Goal: Task Accomplishment & Management: Use online tool/utility

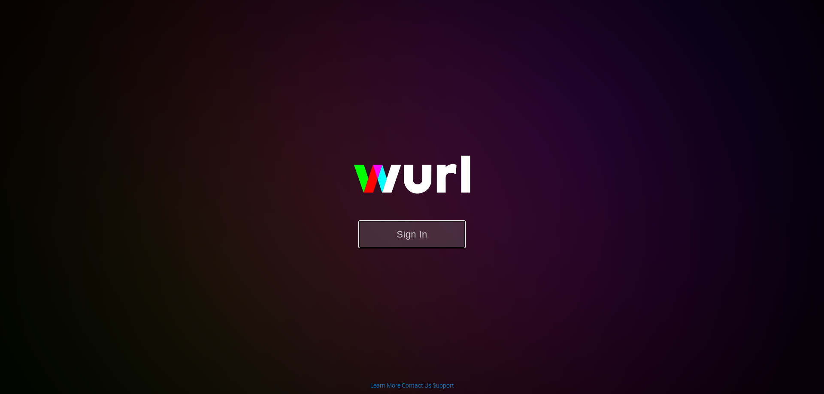
click at [413, 240] on button "Sign In" at bounding box center [411, 234] width 107 height 28
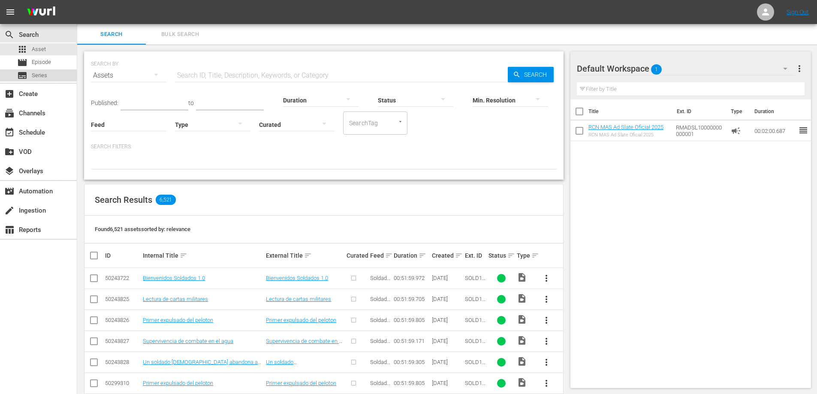
click at [45, 73] on span "Series" at bounding box center [39, 75] width 15 height 9
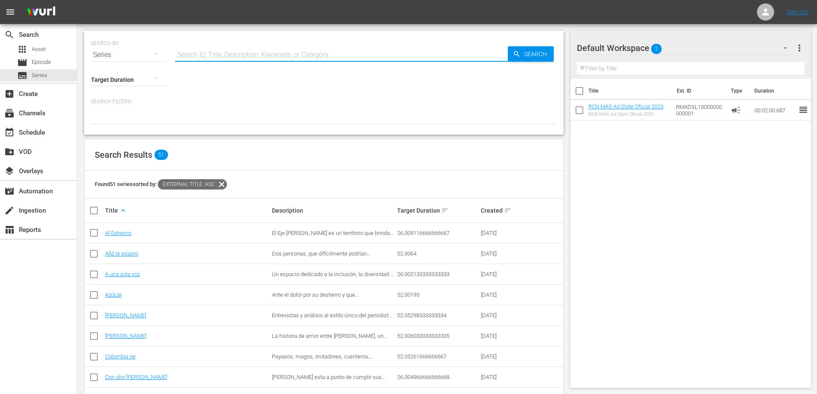
click at [193, 54] on input "text" at bounding box center [341, 55] width 333 height 21
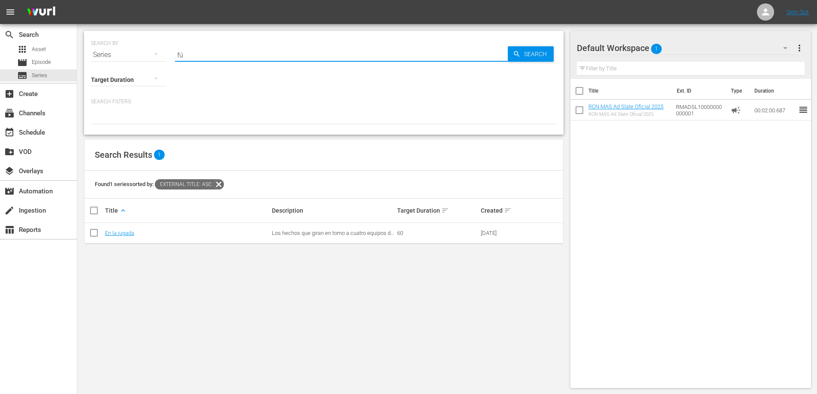
type input "f"
type input "l"
click at [47, 72] on div "subtitles Series" at bounding box center [38, 75] width 77 height 12
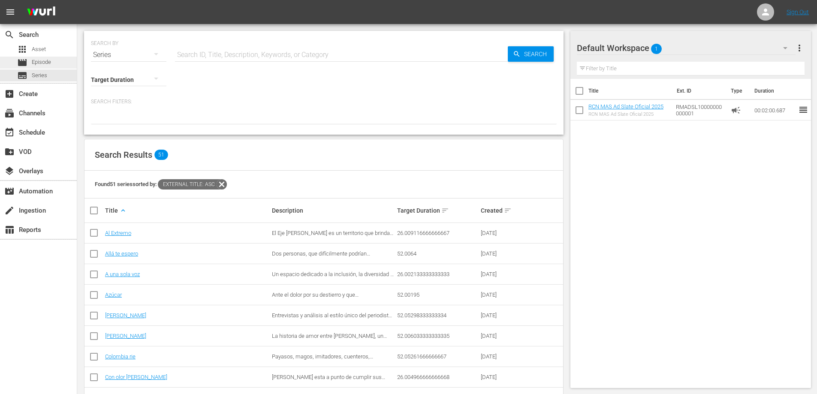
click at [36, 59] on span "Episode" at bounding box center [41, 62] width 19 height 9
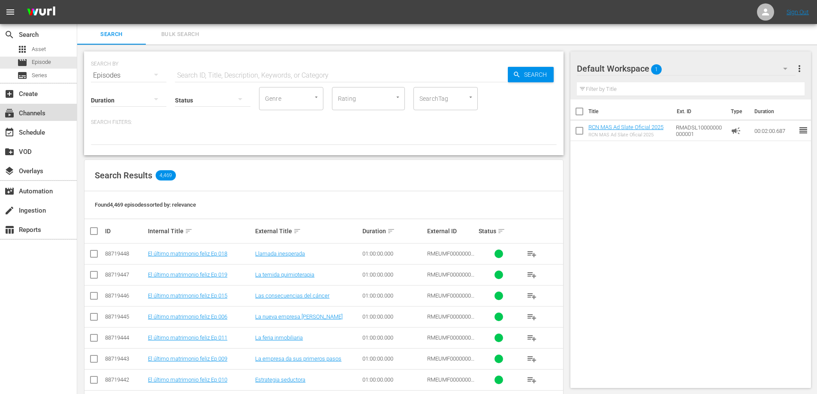
click at [37, 116] on div "subscriptions Channels" at bounding box center [24, 112] width 48 height 8
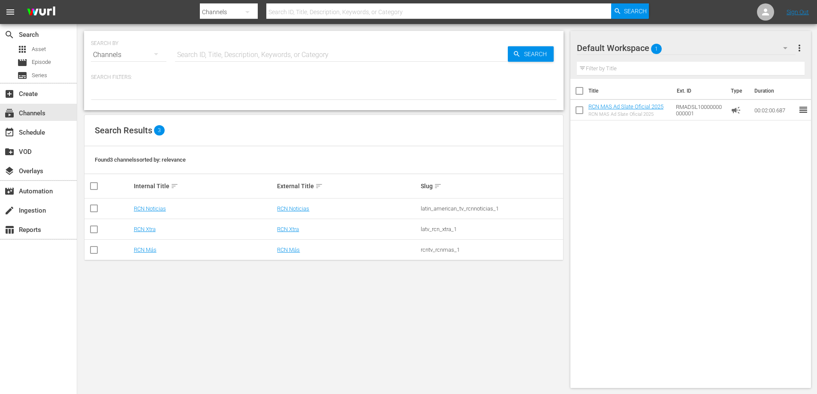
click at [149, 212] on td "RCN Noticias" at bounding box center [205, 209] width 144 height 21
click at [149, 210] on link "RCN Noticias" at bounding box center [150, 208] width 32 height 6
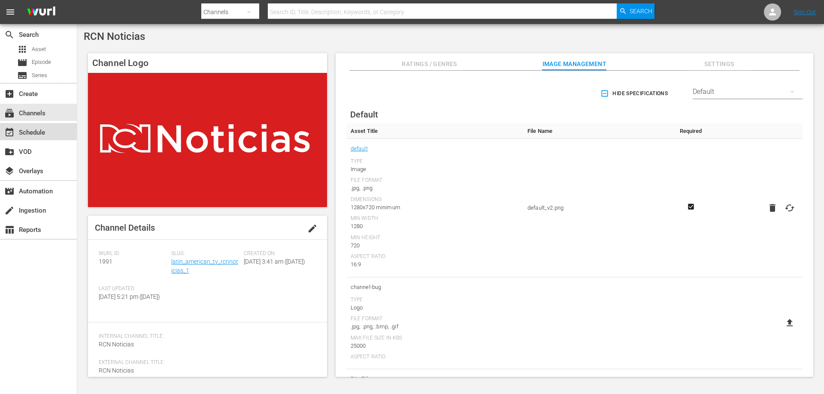
click at [37, 135] on div "event_available Schedule" at bounding box center [24, 131] width 48 height 8
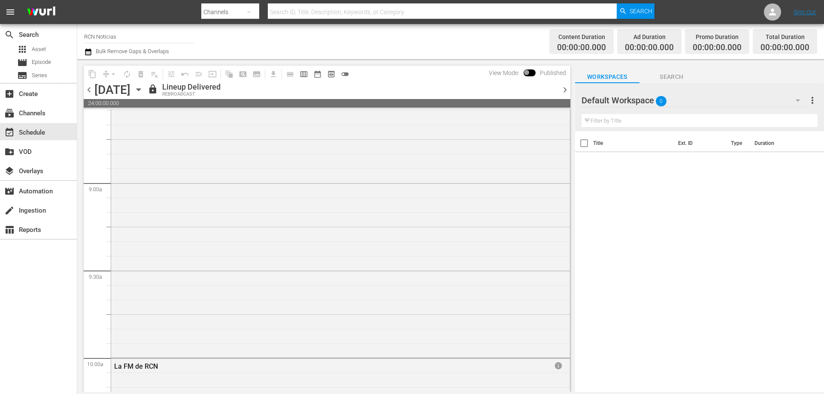
scroll to position [1458, 0]
click at [187, 245] on div "La FM Más fútbol info" at bounding box center [340, 269] width 459 height 260
click at [144, 190] on div "La FM Más fútbol" at bounding box center [314, 190] width 401 height 8
click at [506, 229] on div "La FM Más fútbol info" at bounding box center [340, 312] width 459 height 260
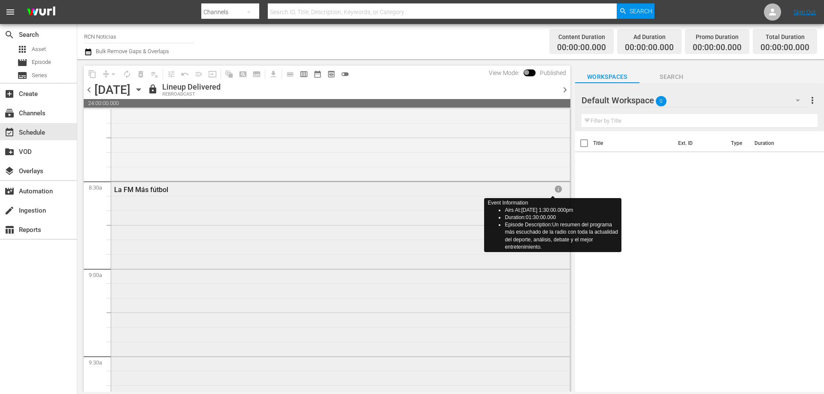
click at [554, 188] on span "info" at bounding box center [558, 189] width 9 height 9
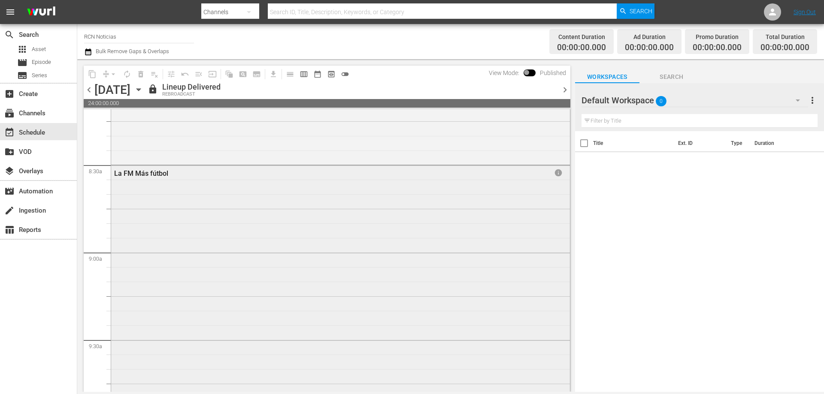
scroll to position [1458, 0]
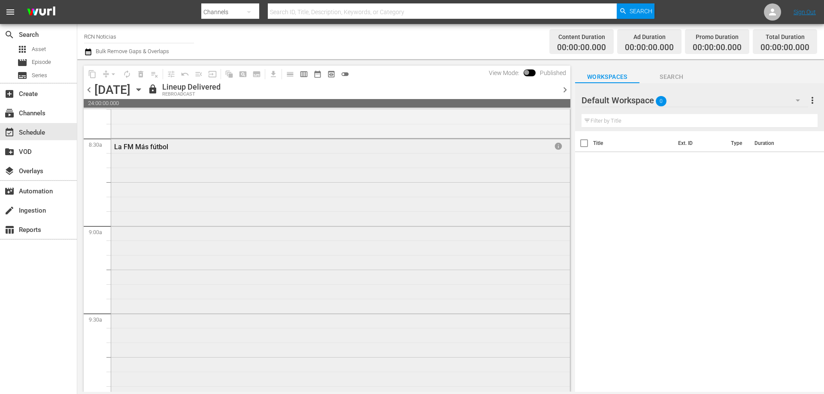
click at [161, 168] on div "La FM Más fútbol info" at bounding box center [340, 269] width 459 height 260
click at [564, 91] on span "chevron_right" at bounding box center [564, 89] width 11 height 11
click at [566, 93] on span "chevron_right" at bounding box center [564, 89] width 11 height 11
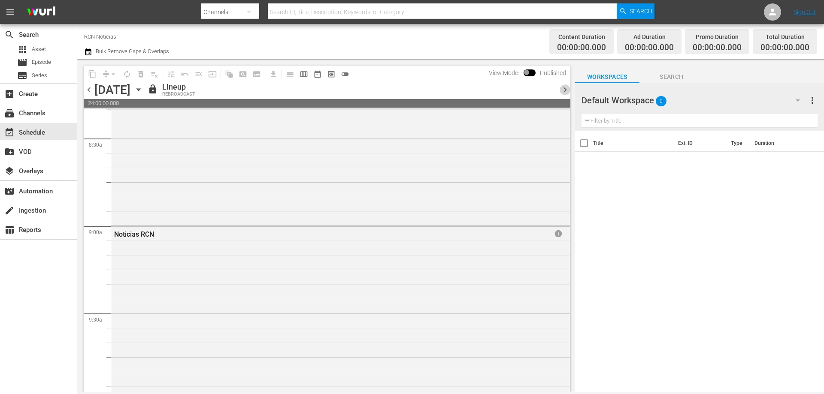
click at [565, 93] on span "chevron_right" at bounding box center [564, 89] width 11 height 11
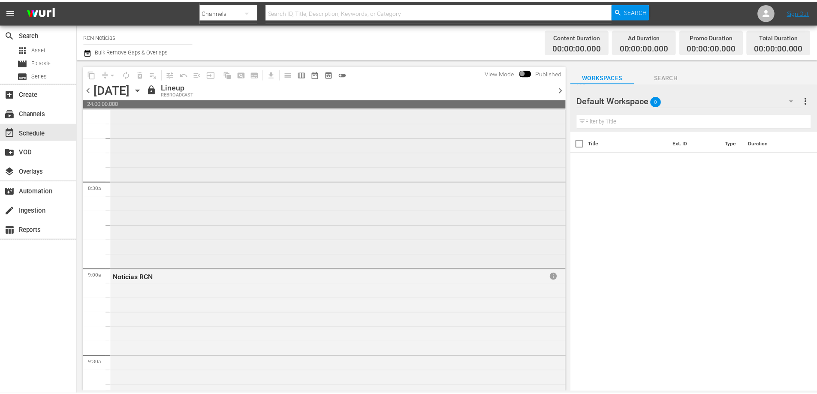
scroll to position [1458, 0]
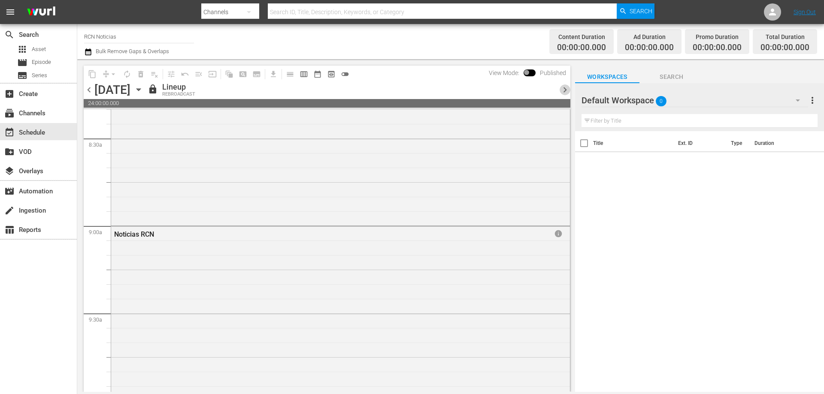
click at [565, 93] on span "chevron_right" at bounding box center [564, 89] width 11 height 11
click at [143, 89] on icon "button" at bounding box center [138, 89] width 9 height 9
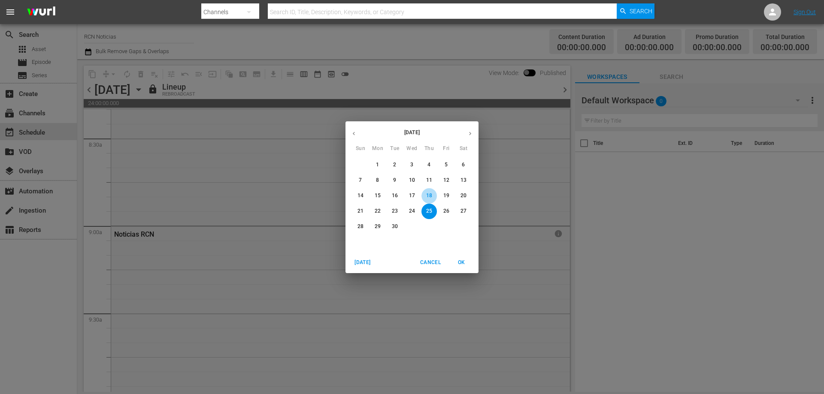
click at [431, 195] on p "18" at bounding box center [429, 195] width 6 height 7
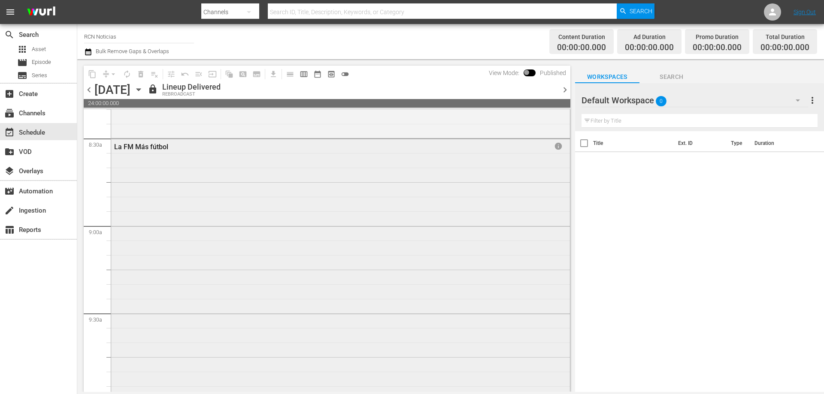
click at [554, 145] on span "info" at bounding box center [558, 146] width 9 height 9
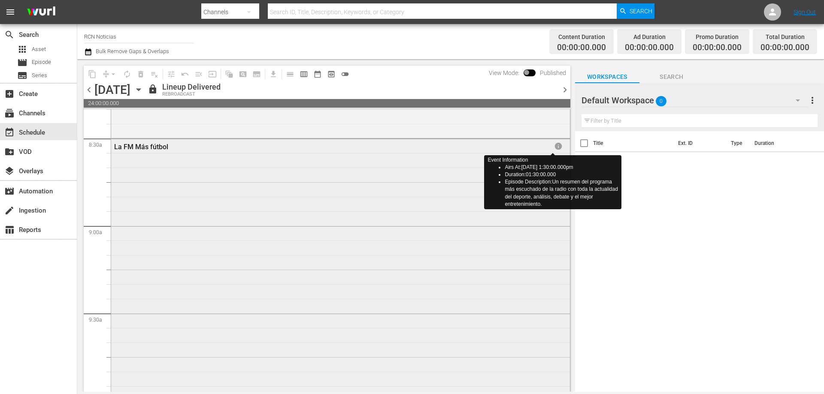
click at [554, 145] on span "info" at bounding box center [558, 146] width 9 height 9
click at [393, 176] on div "La FM Más fútbol info" at bounding box center [340, 269] width 459 height 260
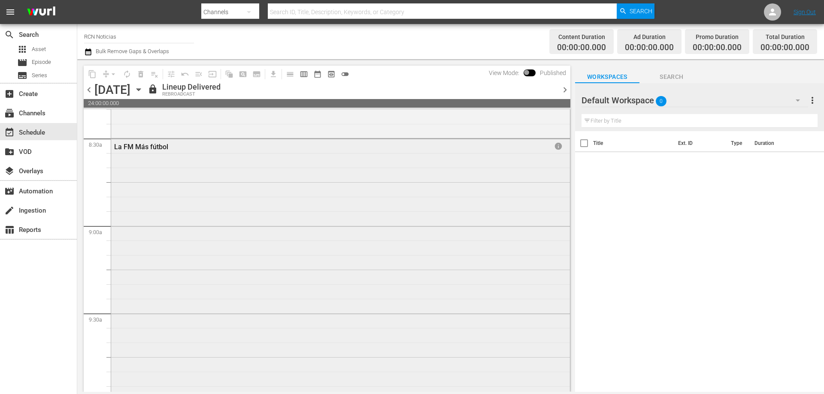
click at [393, 176] on div "La FM Más fútbol info" at bounding box center [340, 269] width 459 height 260
click at [181, 203] on div "La FM Más fútbol info" at bounding box center [340, 269] width 459 height 260
click at [47, 62] on span "Episode" at bounding box center [41, 62] width 19 height 9
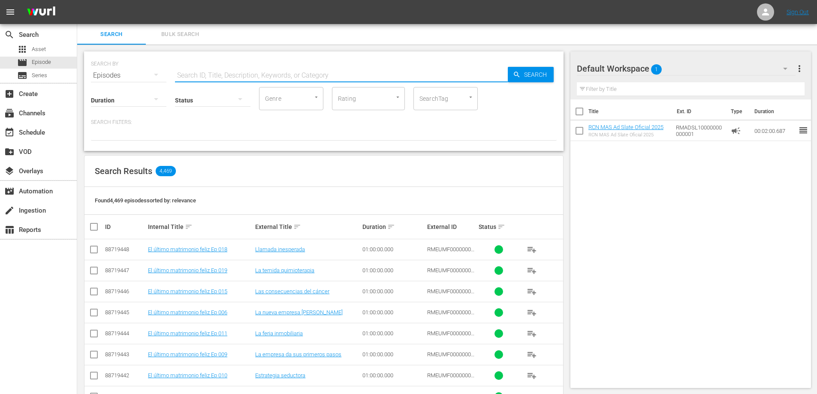
click at [194, 75] on input "text" at bounding box center [341, 75] width 333 height 21
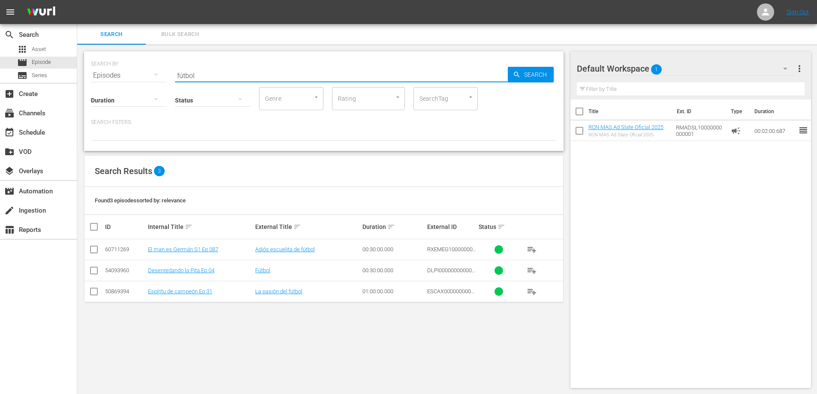
drag, startPoint x: 194, startPoint y: 75, endPoint x: 174, endPoint y: 62, distance: 23.7
click at [174, 62] on div "SEARCH BY Search By Episodes Search ID, Title, Description, Keywords, or Catego…" at bounding box center [324, 70] width 466 height 31
type input "fútbol"
click at [45, 50] on span "Asset" at bounding box center [39, 49] width 14 height 9
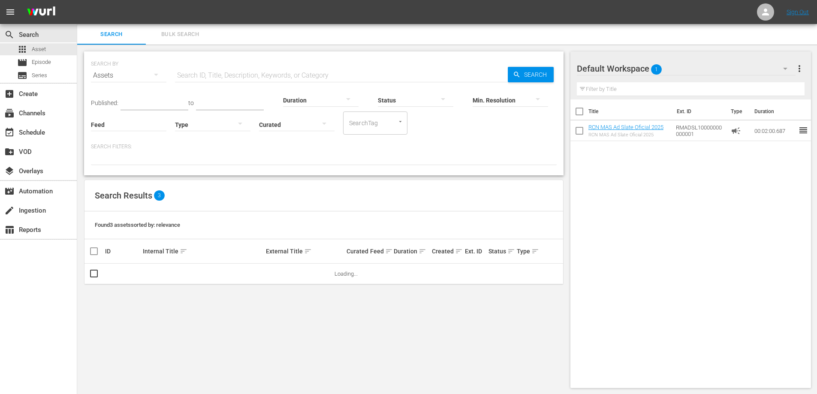
click at [199, 75] on input "text" at bounding box center [341, 75] width 333 height 21
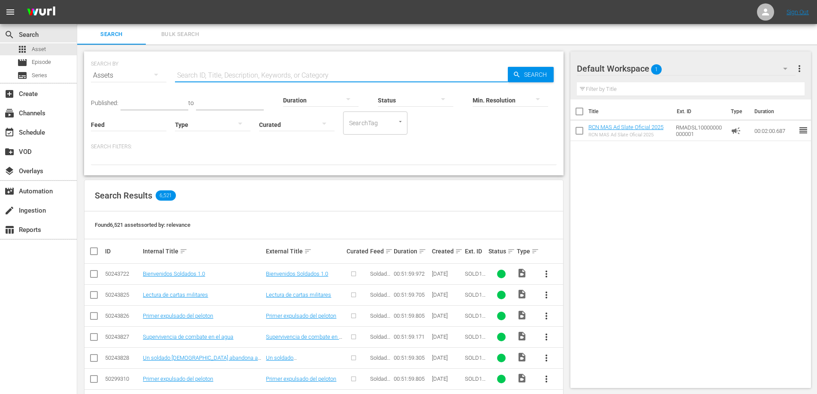
paste input "fútbol"
type input "fútbol"
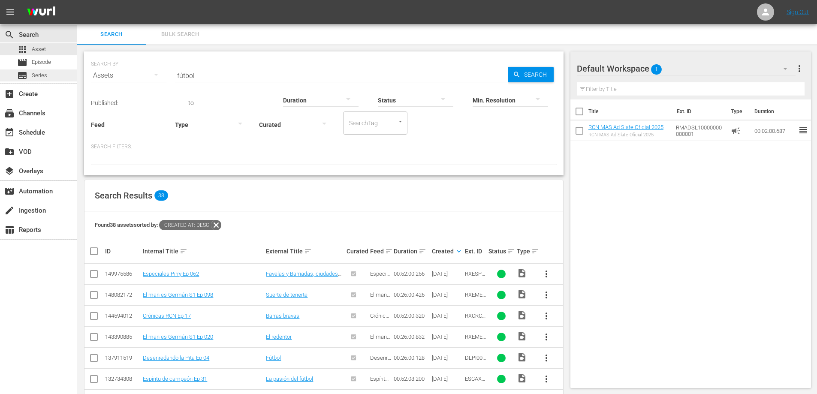
click at [32, 76] on span "Series" at bounding box center [39, 75] width 15 height 9
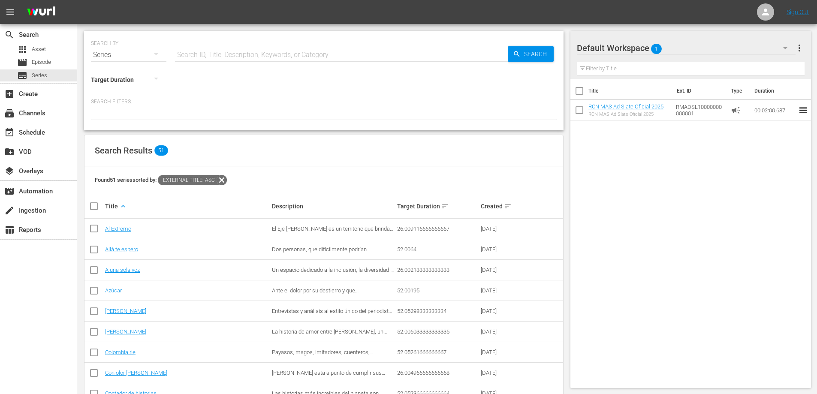
drag, startPoint x: 187, startPoint y: 51, endPoint x: 194, endPoint y: 54, distance: 7.3
click at [187, 51] on input "text" at bounding box center [341, 55] width 333 height 21
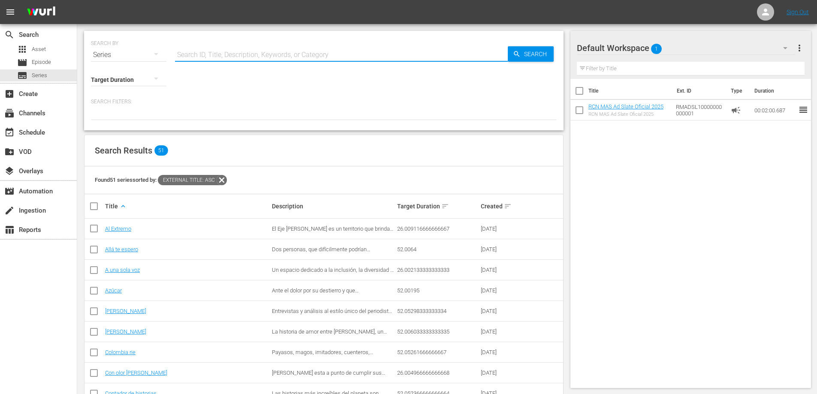
paste input "US-56801528"
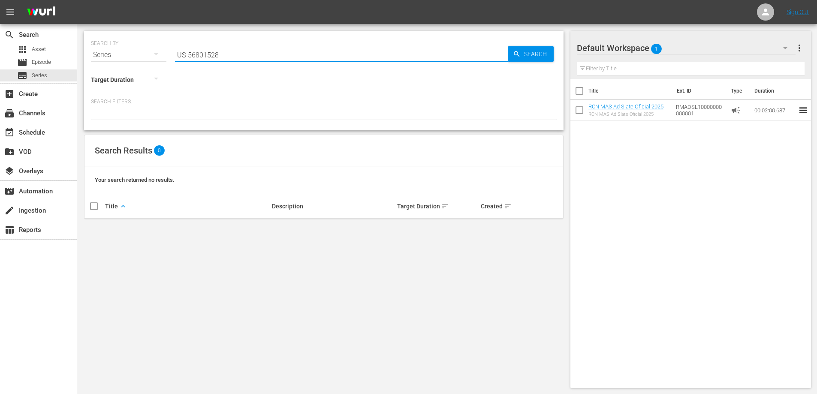
drag, startPoint x: 187, startPoint y: 54, endPoint x: 127, endPoint y: 54, distance: 60.5
click at [127, 54] on div "SEARCH BY Search By Series Search ID, Title, Description, Keywords, or Category…" at bounding box center [324, 49] width 466 height 31
type input "56801528"
drag, startPoint x: 213, startPoint y: 54, endPoint x: 157, endPoint y: 54, distance: 56.2
click at [157, 54] on div "SEARCH BY Search By Series Search ID, Title, Description, Keywords, or Category…" at bounding box center [324, 49] width 466 height 31
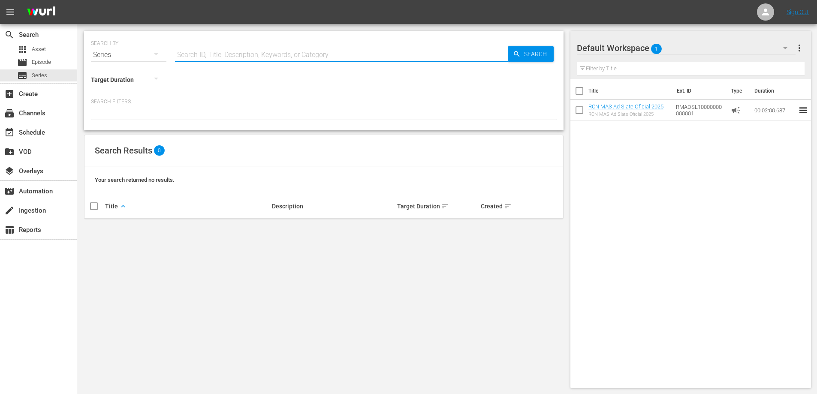
click at [109, 112] on div at bounding box center [324, 113] width 466 height 15
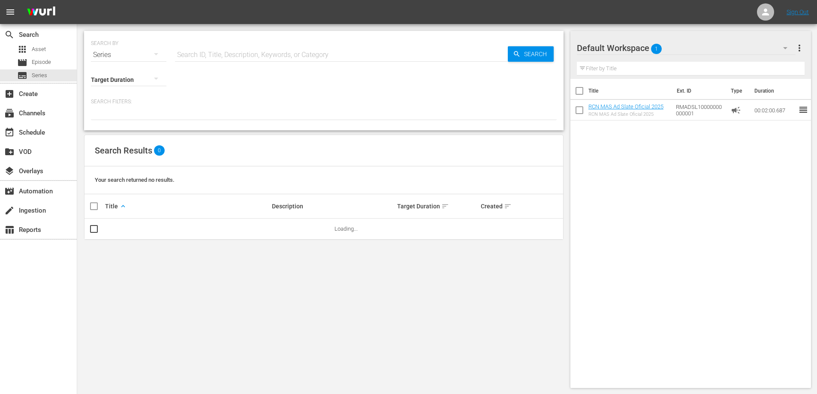
click at [109, 112] on div at bounding box center [324, 113] width 466 height 15
click at [112, 105] on p "Search Filters:" at bounding box center [324, 101] width 466 height 7
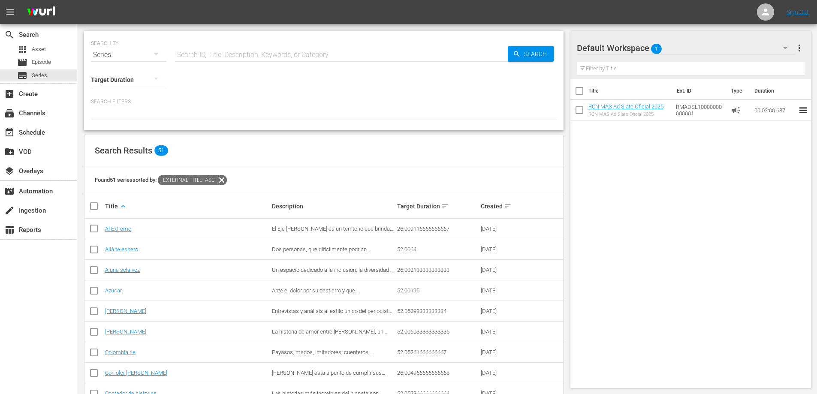
click at [155, 79] on icon "button" at bounding box center [156, 78] width 10 height 10
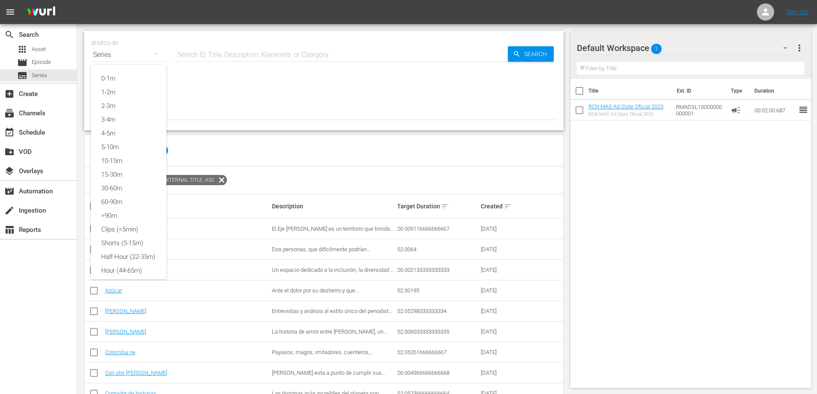
click at [206, 79] on div "0-1m 1-2m 2-3m 3-4m 4-5m 5-10m 10-15m 15-30m 30-60m 60-90m >90m Clips (<5min) S…" at bounding box center [408, 197] width 817 height 394
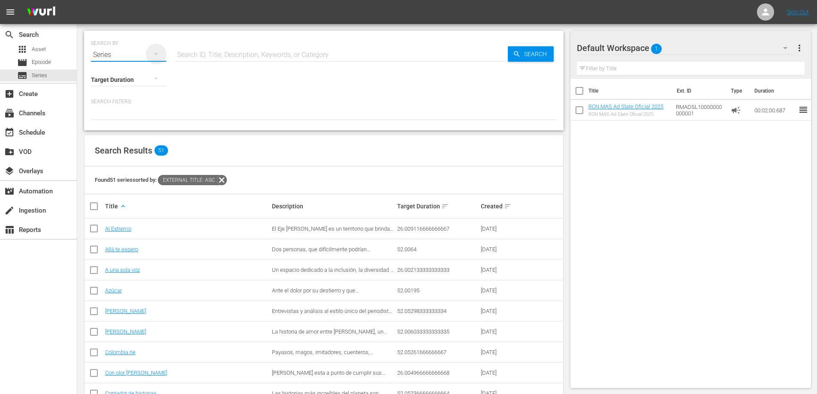
click at [160, 53] on icon "button" at bounding box center [156, 54] width 10 height 10
click at [157, 53] on div "Channels Series Episodes Assets" at bounding box center [408, 197] width 817 height 394
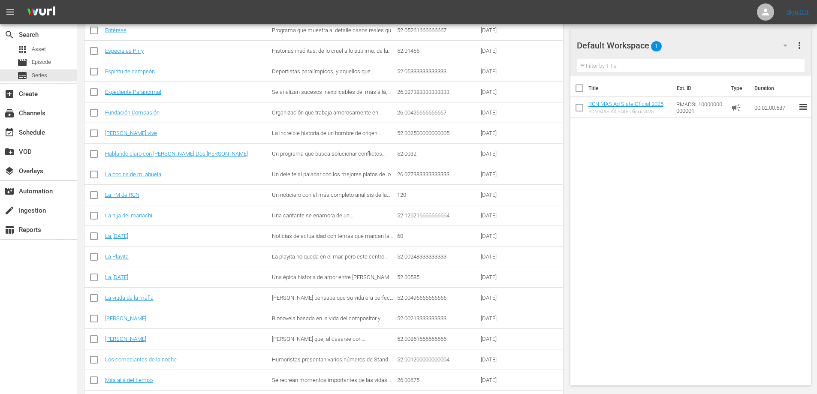
scroll to position [642, 0]
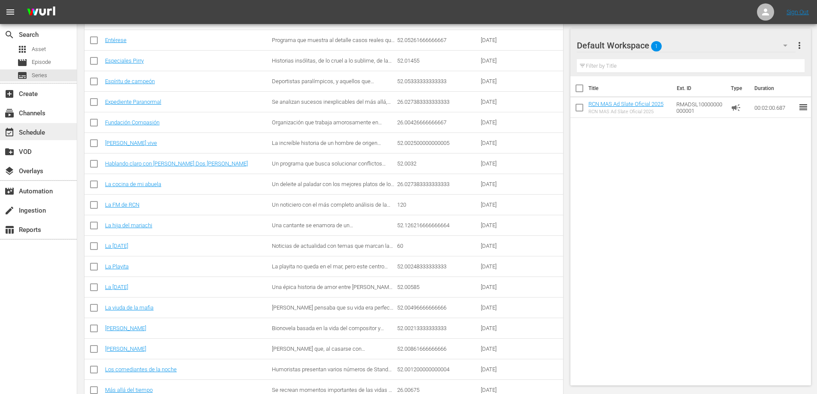
click at [28, 125] on div "event_available Schedule" at bounding box center [38, 131] width 77 height 17
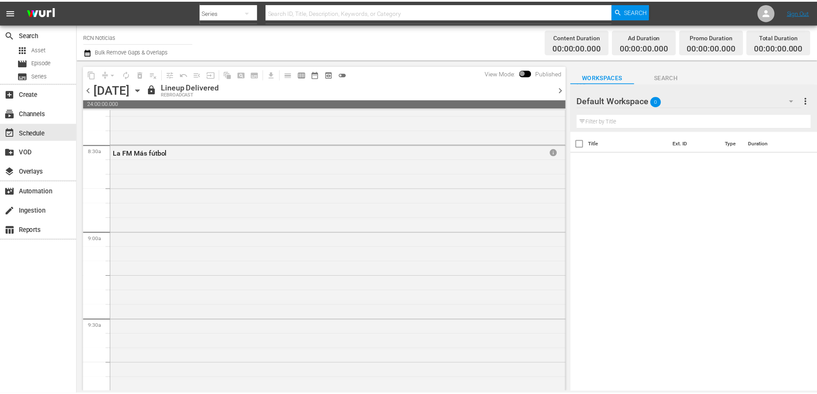
scroll to position [1433, 0]
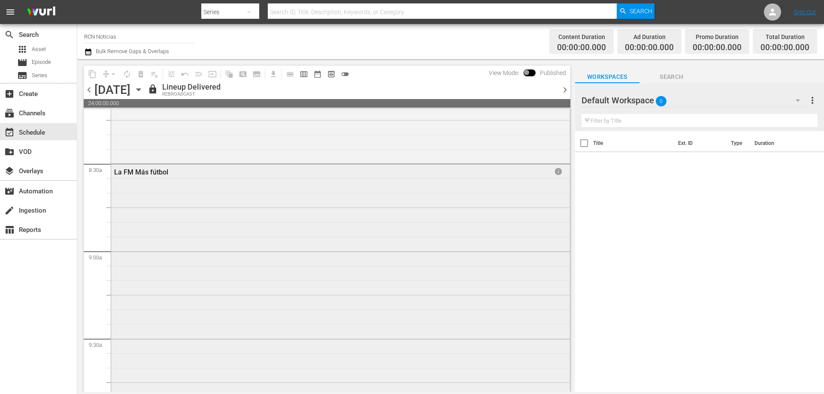
click at [134, 174] on div "La FM Más fútbol" at bounding box center [314, 172] width 401 height 8
click at [175, 175] on div "La FM Más fútbol" at bounding box center [314, 172] width 401 height 8
click at [554, 171] on span "info" at bounding box center [558, 171] width 9 height 9
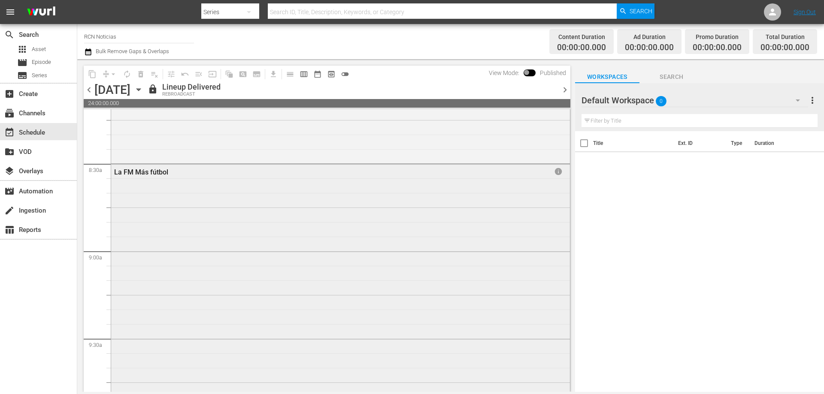
click at [321, 210] on div "La FM Más fútbol info" at bounding box center [340, 294] width 459 height 260
drag, startPoint x: 144, startPoint y: 174, endPoint x: 135, endPoint y: 175, distance: 8.6
click at [135, 175] on div "La FM Más fútbol" at bounding box center [314, 172] width 401 height 8
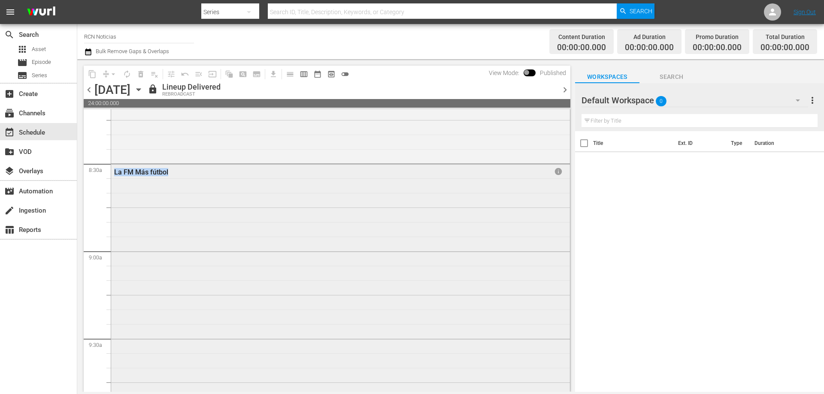
click at [135, 175] on div "La FM Más fútbol" at bounding box center [314, 172] width 401 height 8
click at [158, 90] on span "lock" at bounding box center [153, 89] width 10 height 10
click at [317, 196] on div "La FM Más fútbol info" at bounding box center [340, 294] width 459 height 260
click at [397, 220] on div "La FM Más fútbol info" at bounding box center [340, 294] width 459 height 260
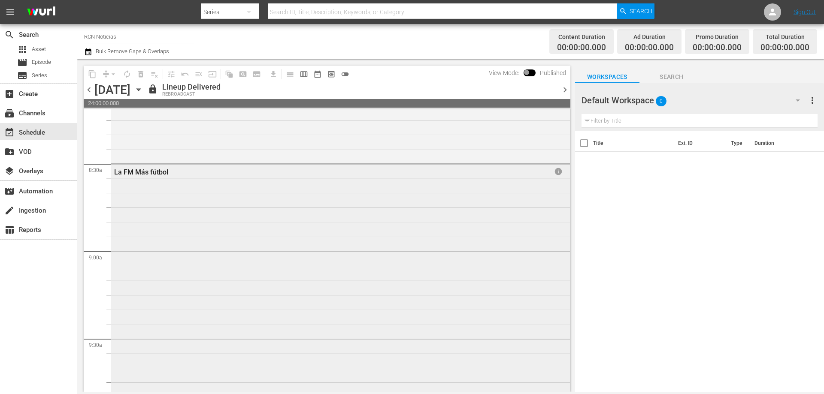
click at [397, 220] on div "La FM Más fútbol info" at bounding box center [340, 294] width 459 height 260
click at [533, 73] on span at bounding box center [529, 72] width 12 height 7
click at [529, 73] on span at bounding box center [529, 72] width 12 height 7
click at [525, 73] on span at bounding box center [529, 72] width 12 height 7
click at [562, 89] on span "chevron_right" at bounding box center [564, 89] width 11 height 11
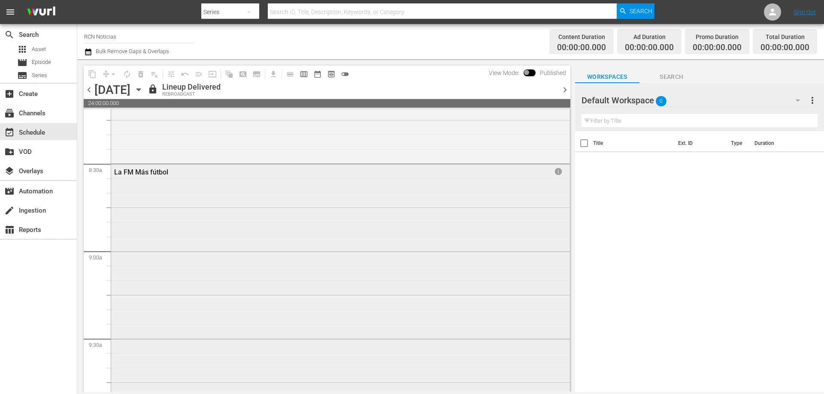
click at [186, 193] on div "La FM Más fútbol info" at bounding box center [340, 294] width 459 height 260
click at [179, 190] on div "La FM Más fútbol info" at bounding box center [340, 294] width 459 height 260
drag, startPoint x: 179, startPoint y: 190, endPoint x: 124, endPoint y: 193, distance: 54.9
click at [124, 193] on div "La FM Más fútbol info" at bounding box center [340, 294] width 459 height 260
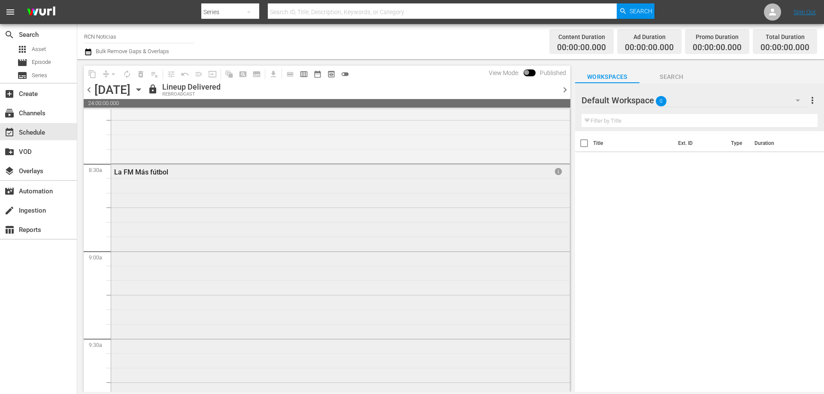
click at [126, 193] on div "La FM Más fútbol info" at bounding box center [340, 294] width 459 height 260
click at [139, 200] on div "La FM Más fútbol info" at bounding box center [340, 294] width 459 height 260
click at [175, 209] on div "La FM Más fútbol info" at bounding box center [340, 294] width 459 height 260
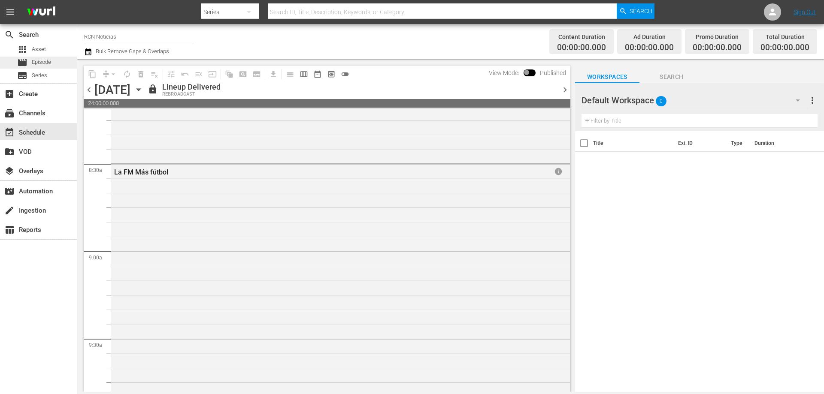
click at [49, 65] on span "Episode" at bounding box center [41, 62] width 19 height 9
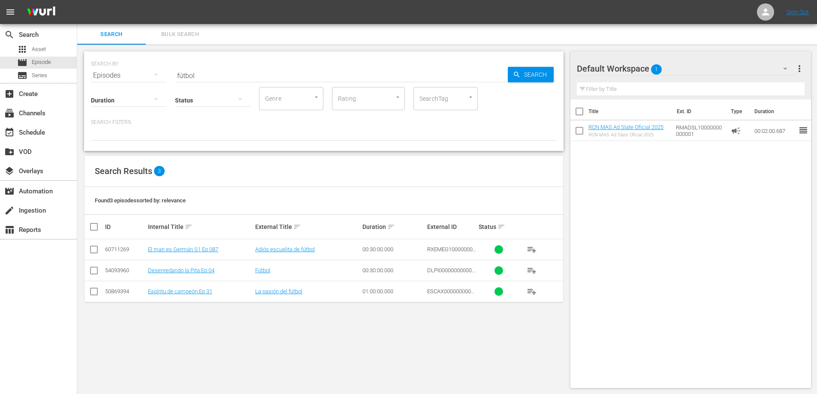
click at [263, 69] on input "fútbol" at bounding box center [341, 75] width 333 height 21
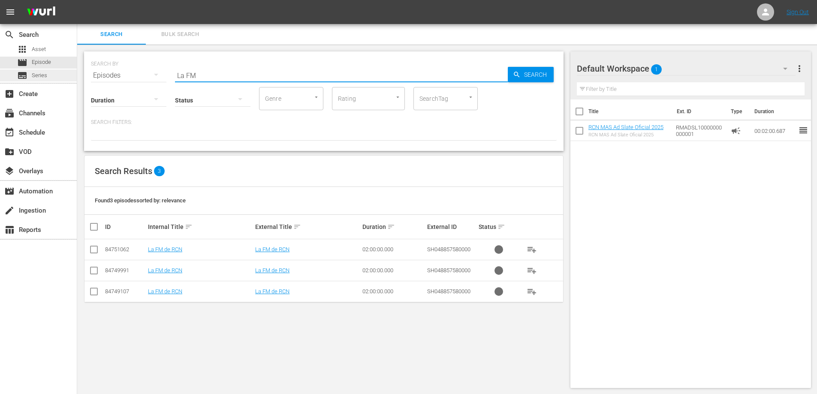
type input "La FM"
click at [40, 77] on span "Series" at bounding box center [39, 75] width 15 height 9
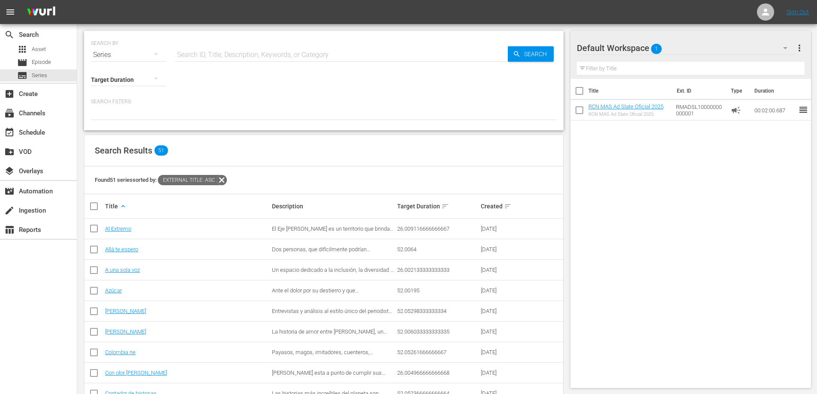
click at [199, 54] on input "text" at bounding box center [341, 55] width 333 height 21
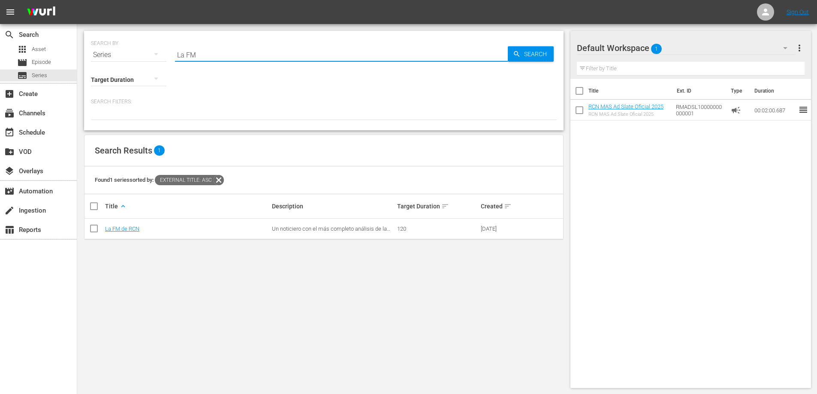
type input "La FM"
click at [36, 133] on div "event_available Schedule" at bounding box center [24, 131] width 48 height 8
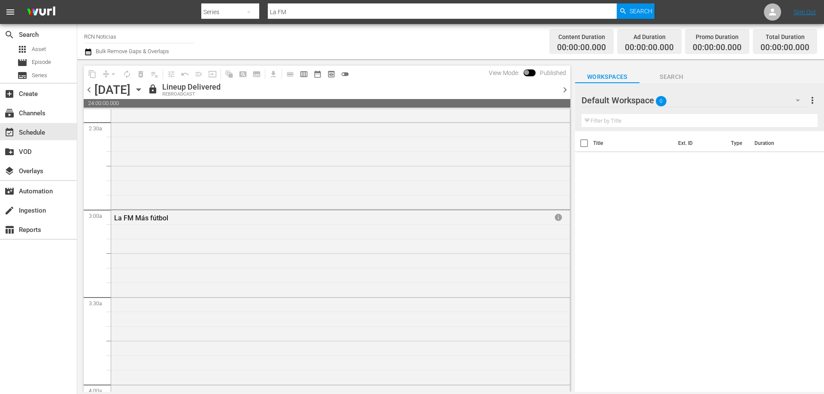
scroll to position [429, 0]
click at [87, 92] on span "chevron_left" at bounding box center [89, 89] width 11 height 11
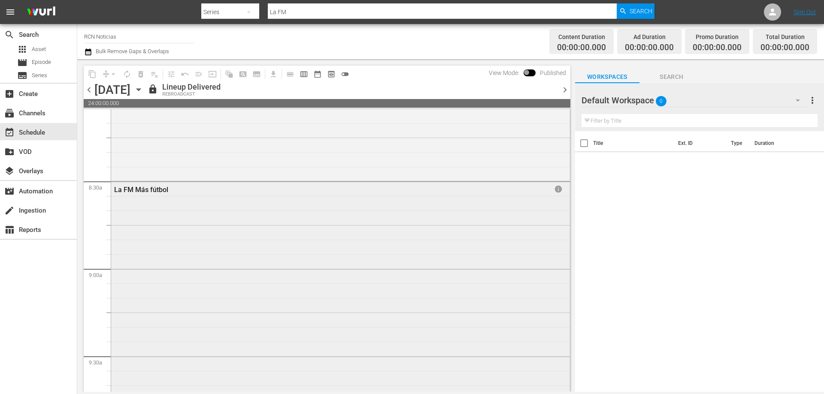
scroll to position [1458, 0]
